Goal: Transaction & Acquisition: Purchase product/service

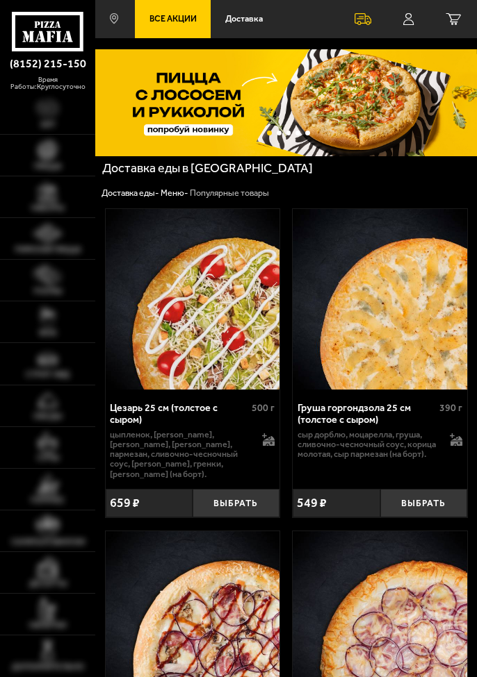
scroll to position [0, 1]
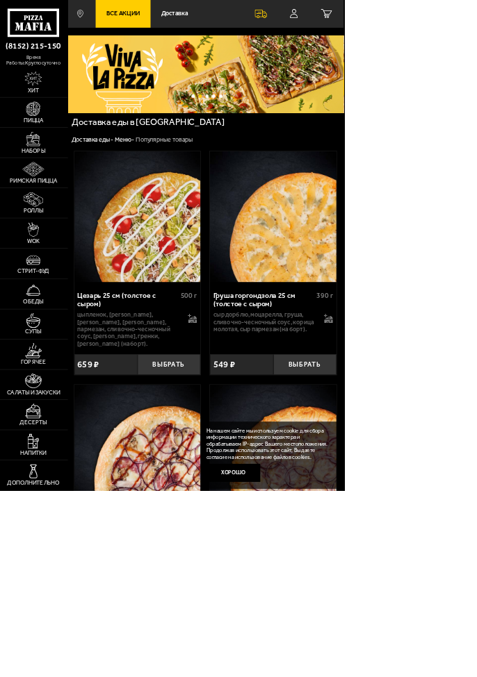
click at [43, 245] on img at bounding box center [47, 234] width 29 height 21
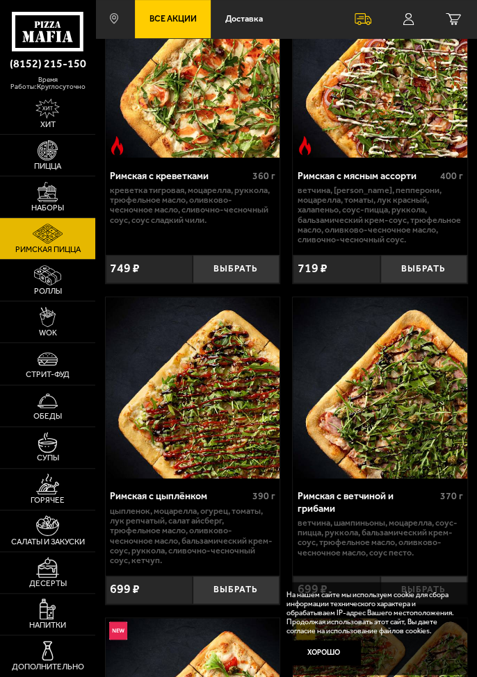
scroll to position [163, 0]
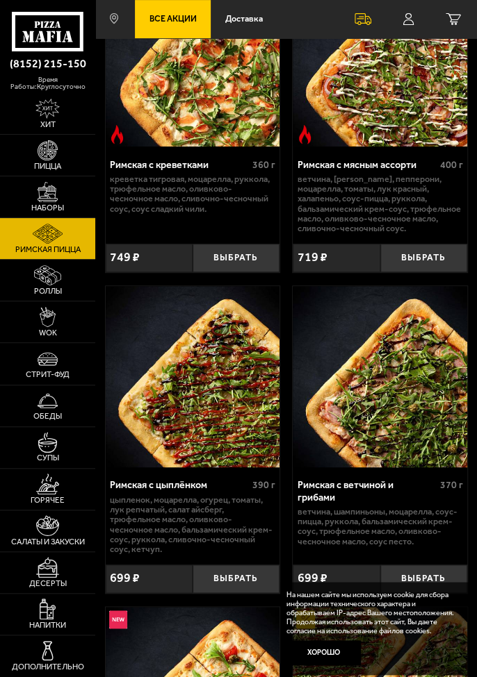
click at [60, 286] on img at bounding box center [47, 275] width 26 height 21
